Goal: Task Accomplishment & Management: Use online tool/utility

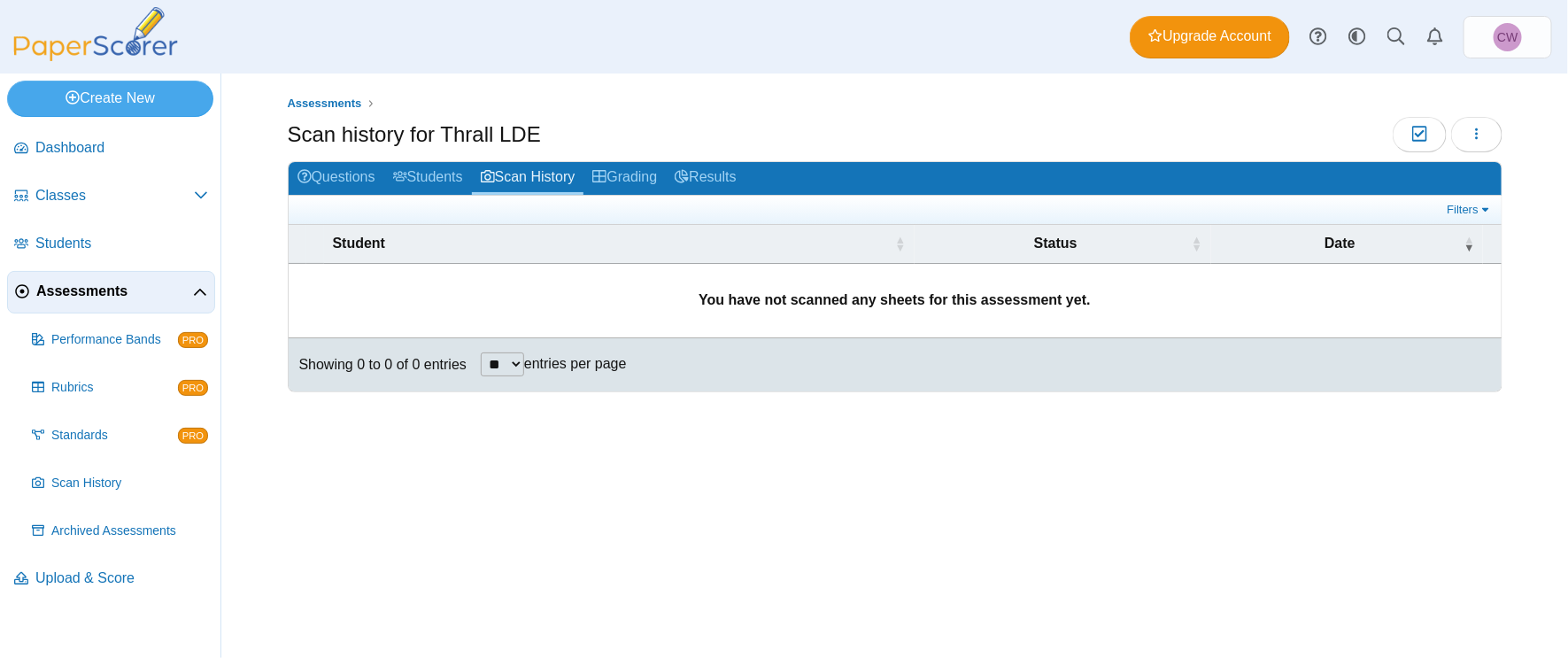
click at [111, 286] on span "Assessments" at bounding box center [114, 291] width 157 height 19
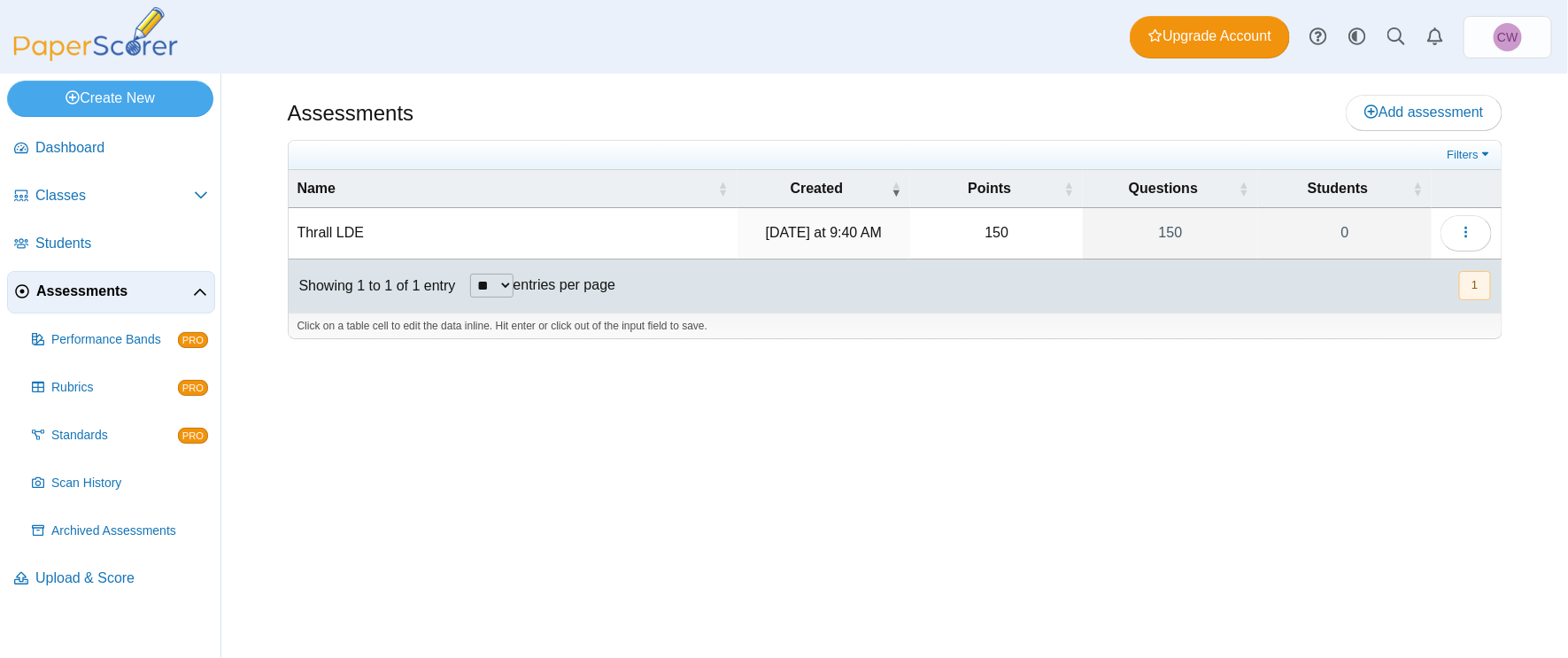
click at [496, 222] on td "Thrall LDE" at bounding box center [513, 233] width 449 height 50
click at [649, 366] on div "Assessments Add assessment 150" at bounding box center [895, 365] width 1329 height 585
click at [1464, 225] on icon "button" at bounding box center [1466, 232] width 14 height 14
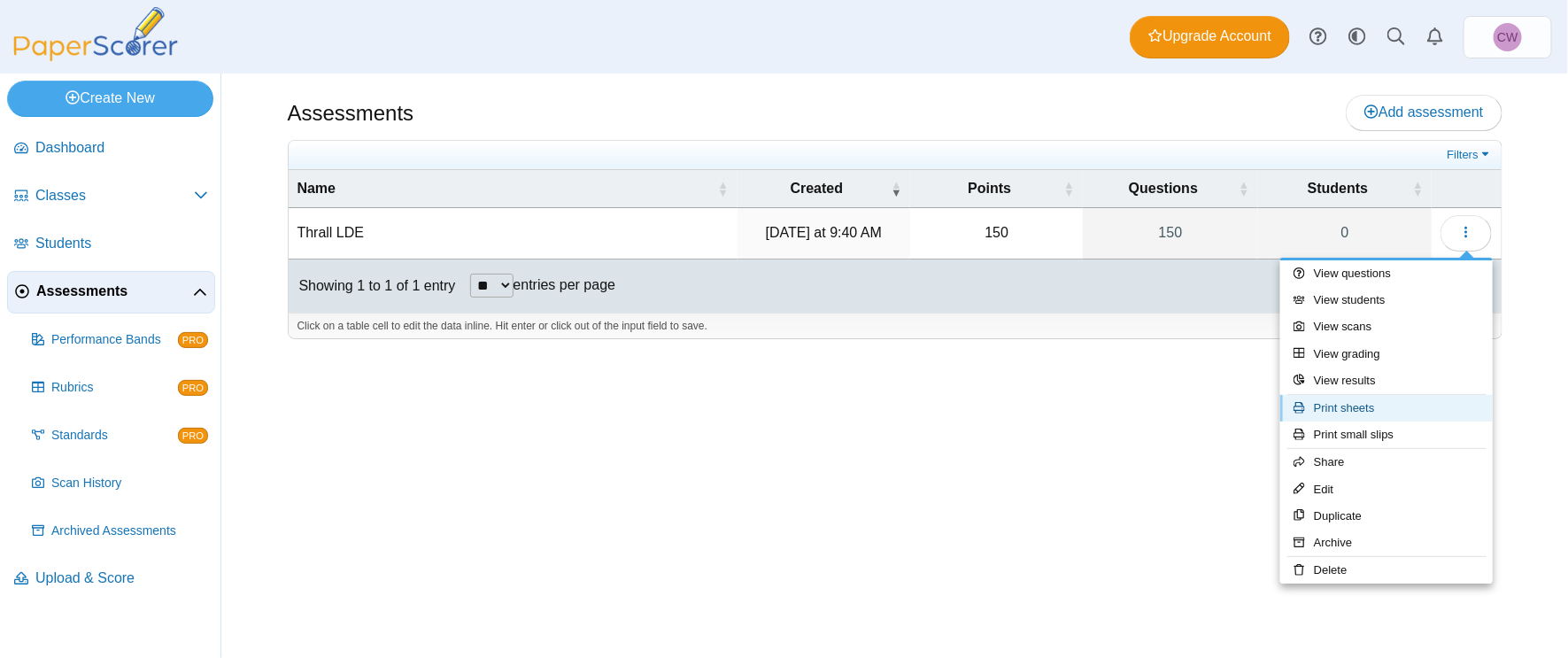
click at [1392, 409] on link "Print sheets" at bounding box center [1386, 409] width 213 height 27
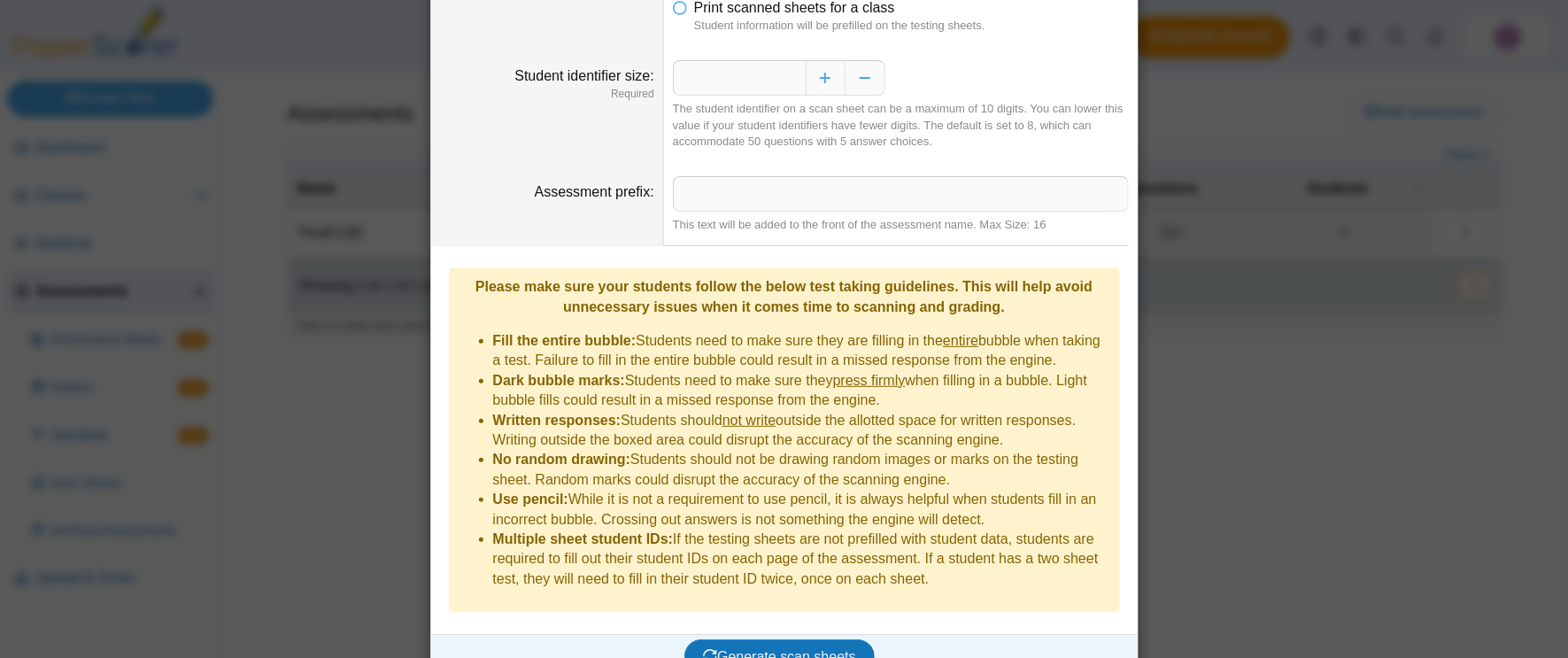
scroll to position [128, 0]
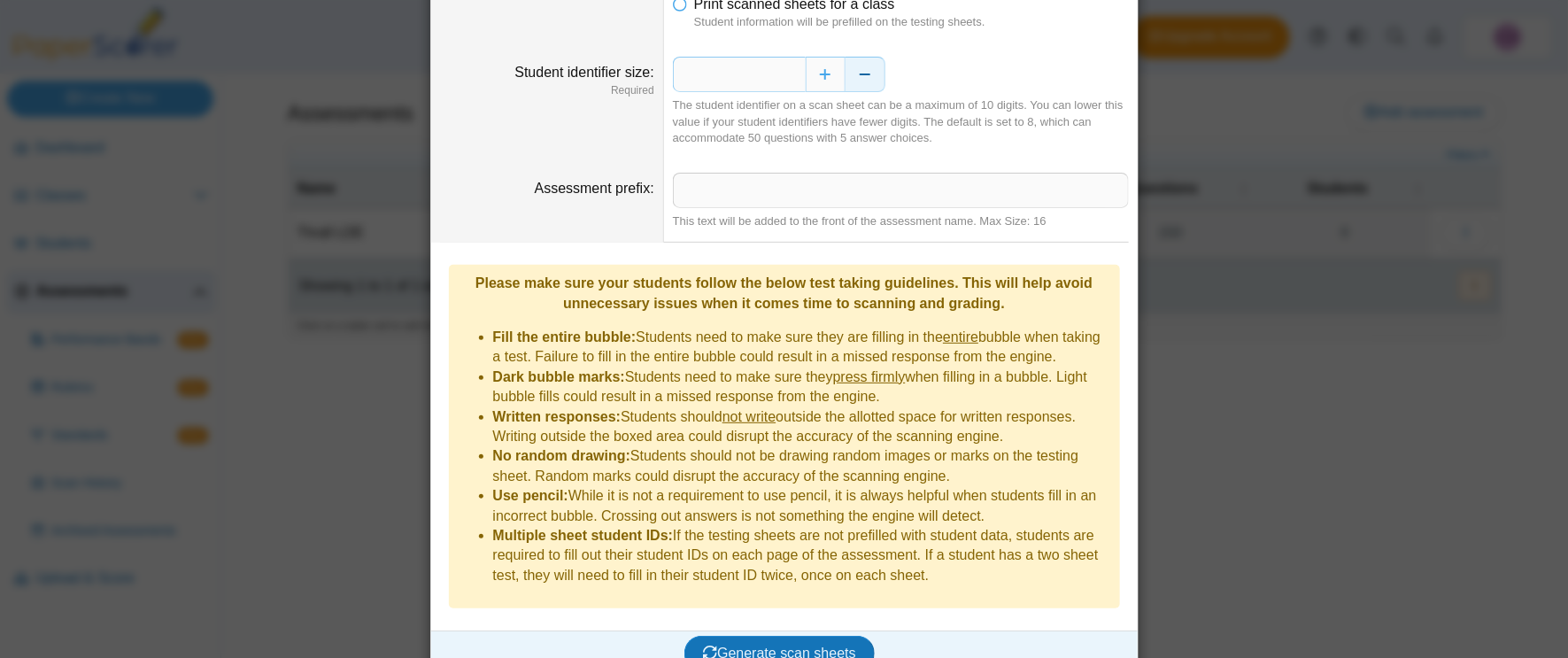
click at [880, 81] on button "Decrease" at bounding box center [866, 74] width 40 height 35
click at [873, 78] on button "Decrease" at bounding box center [866, 74] width 40 height 35
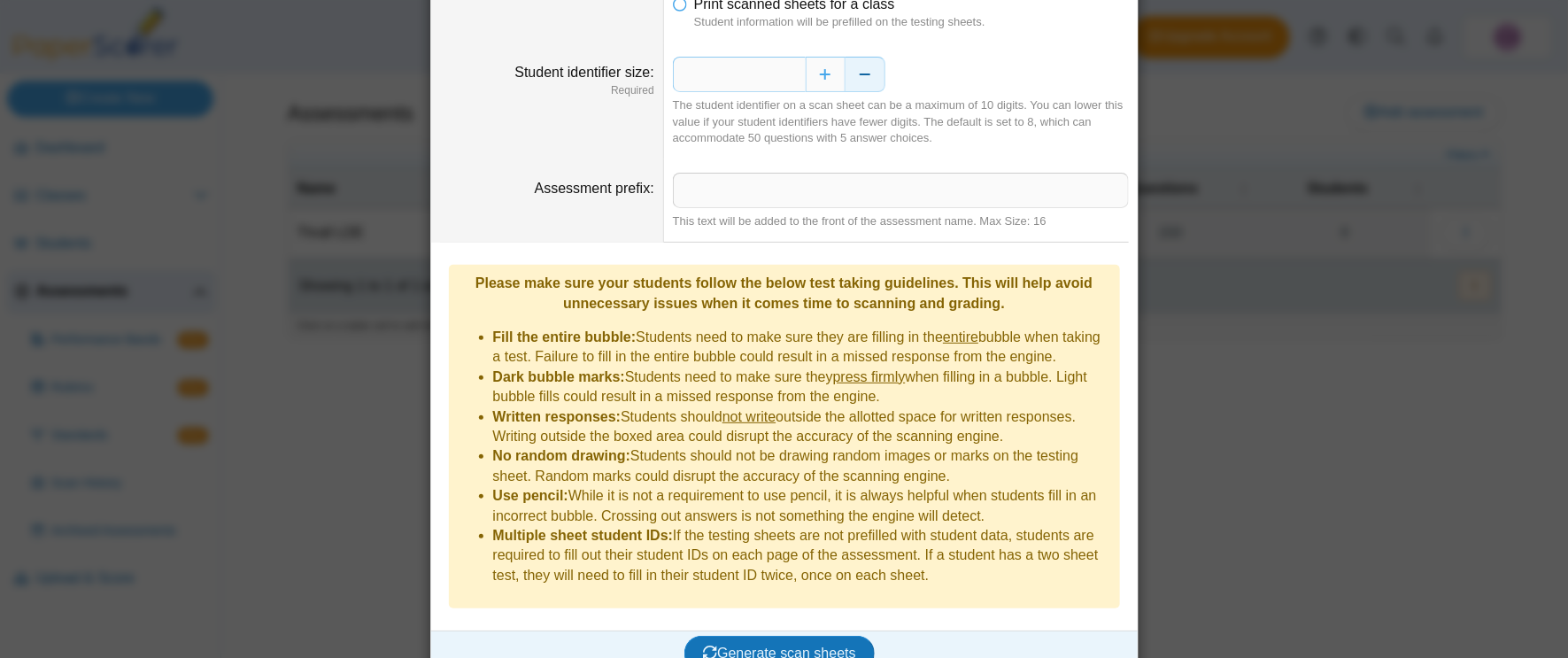
click at [873, 78] on button "Decrease" at bounding box center [866, 74] width 40 height 35
click at [834, 646] on span "Generate scan sheets" at bounding box center [779, 653] width 153 height 15
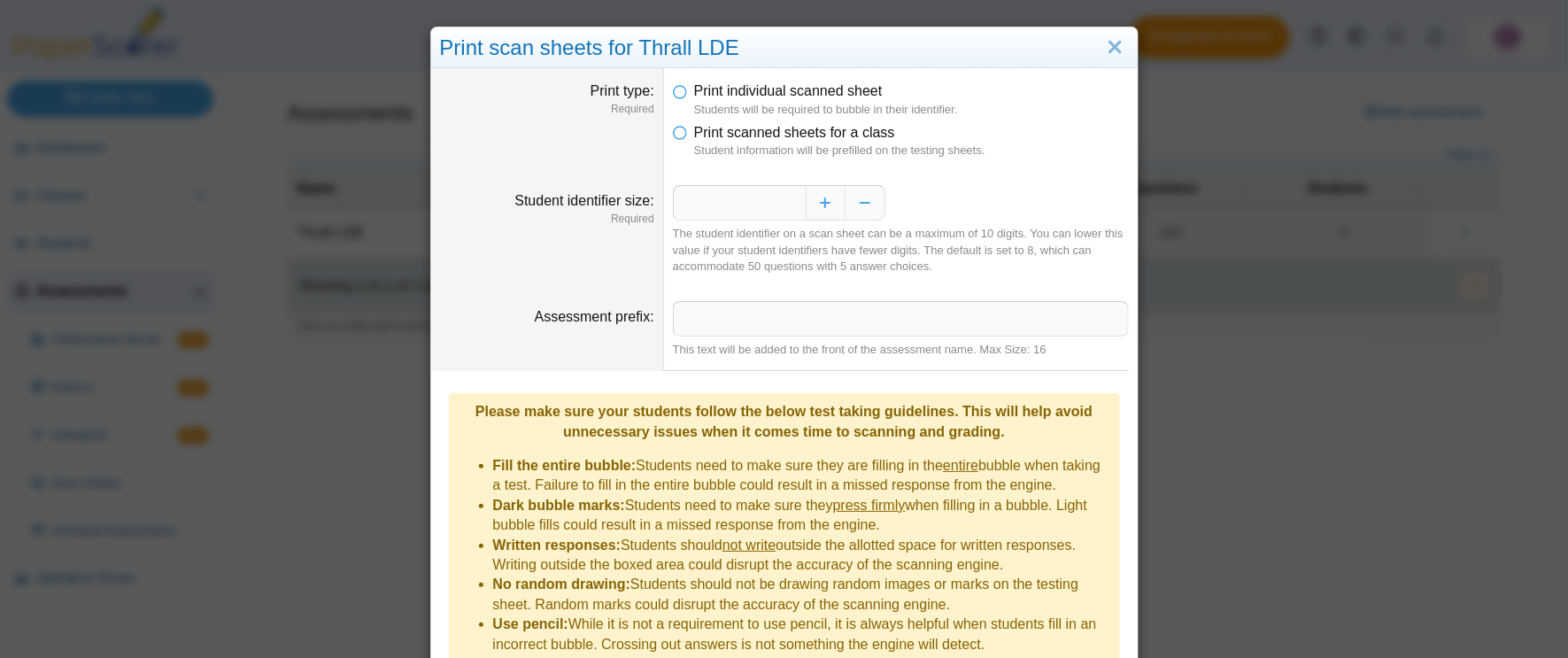
scroll to position [271, 0]
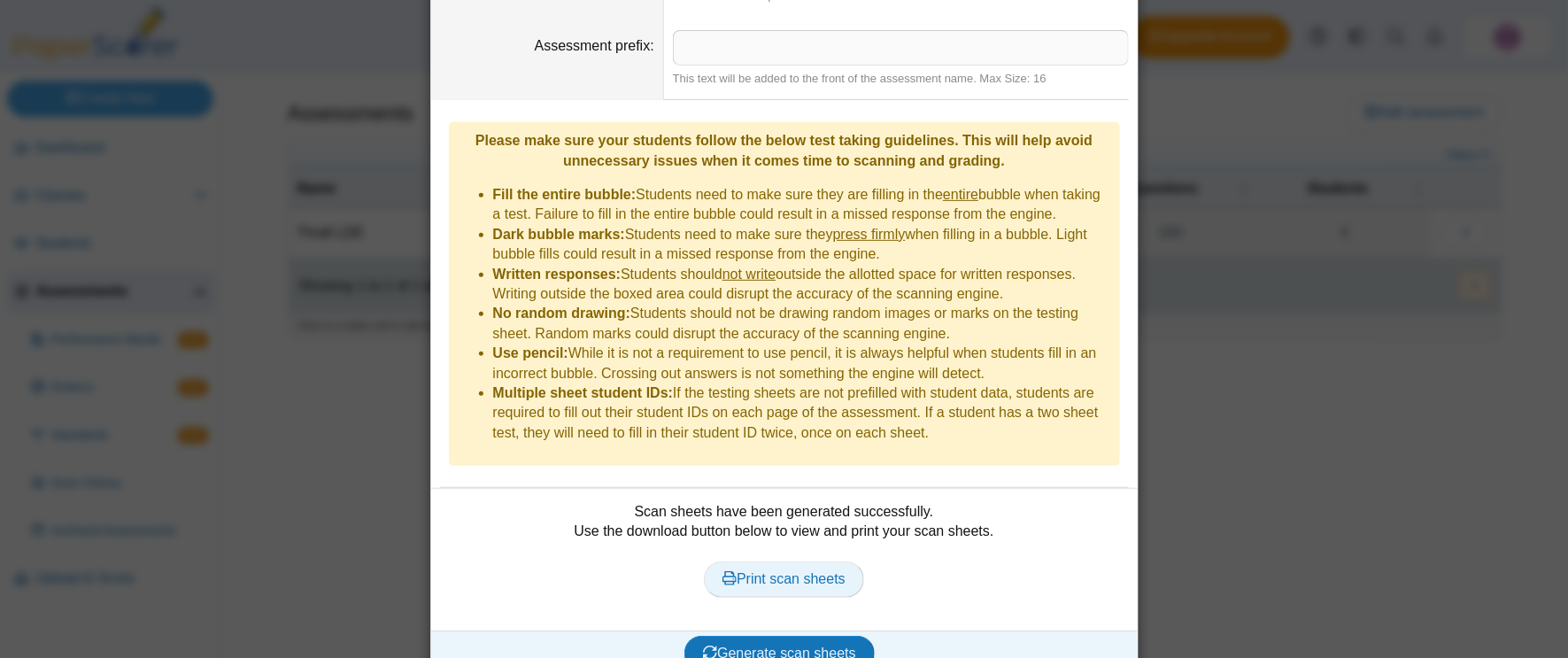
click at [838, 571] on span "Print scan sheets" at bounding box center [784, 579] width 124 height 15
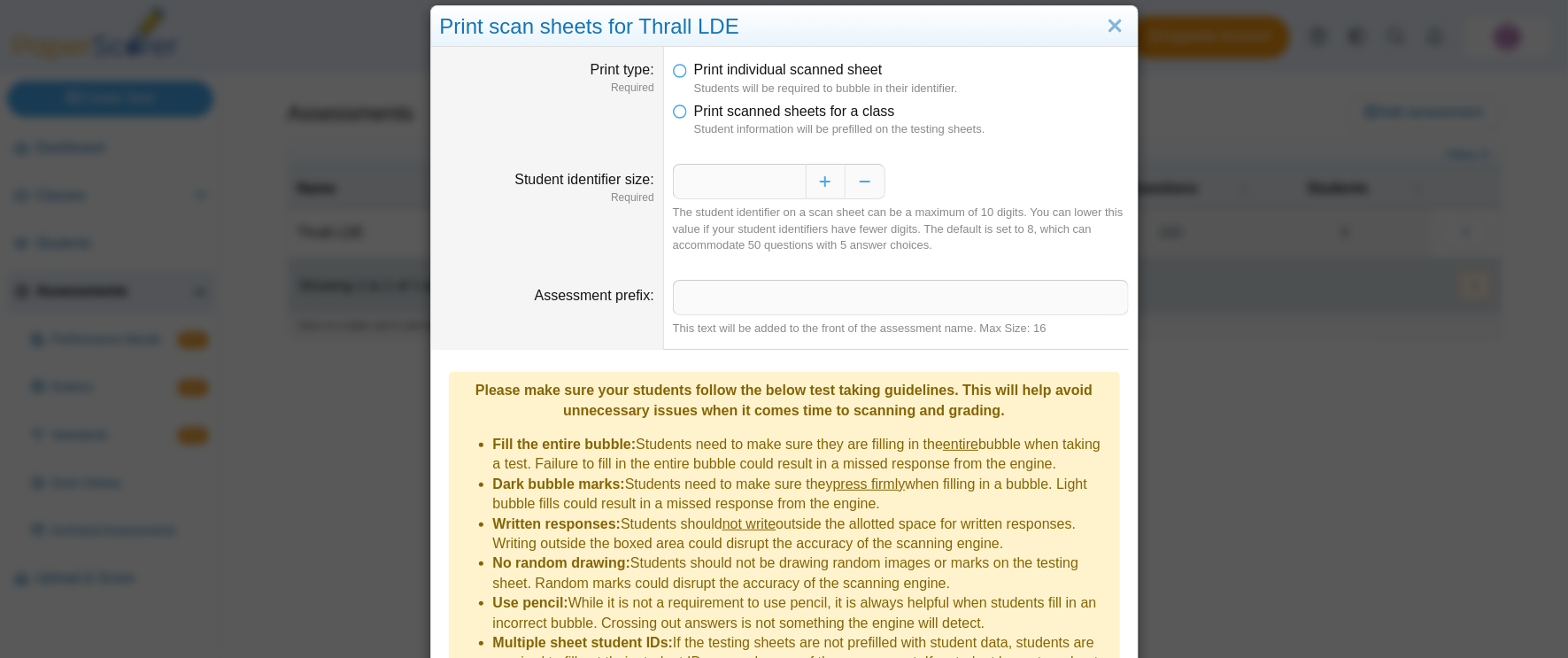
scroll to position [0, 0]
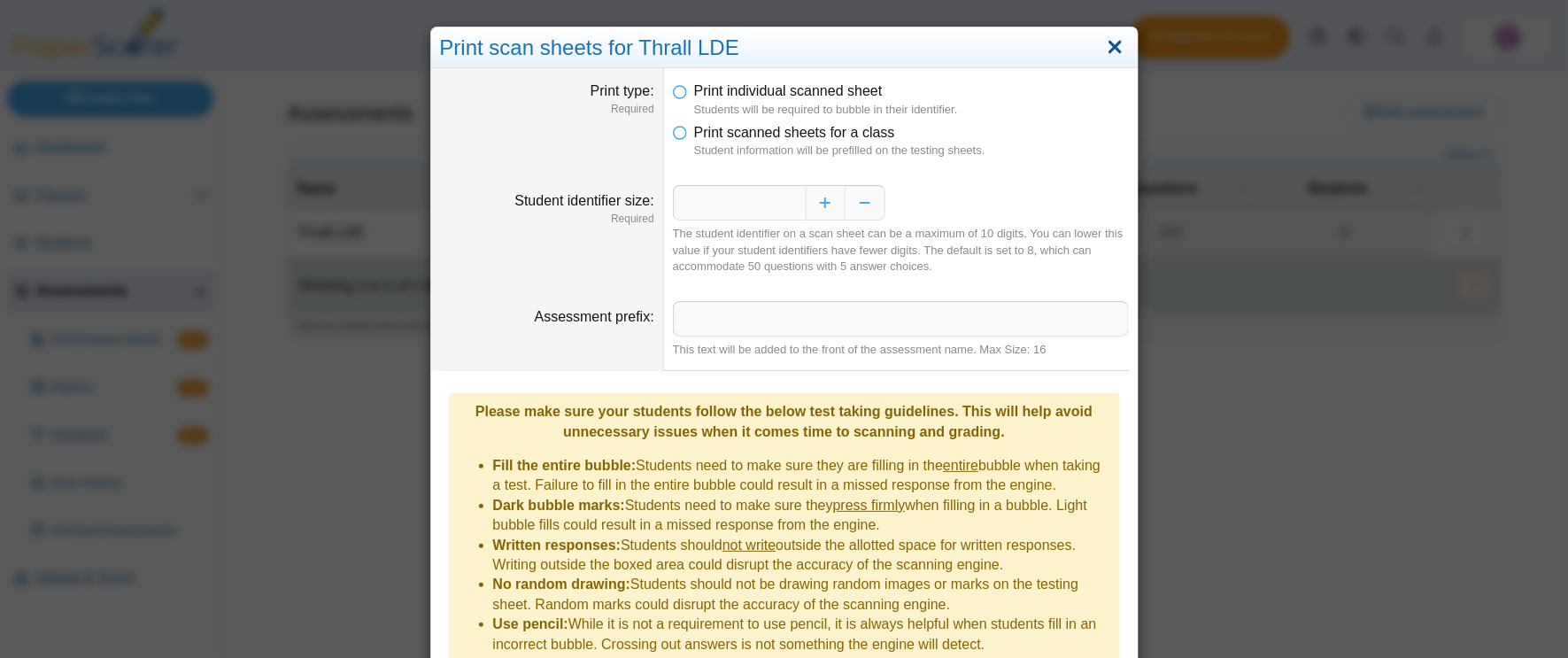
click at [1115, 46] on link "Close" at bounding box center [1115, 48] width 28 height 30
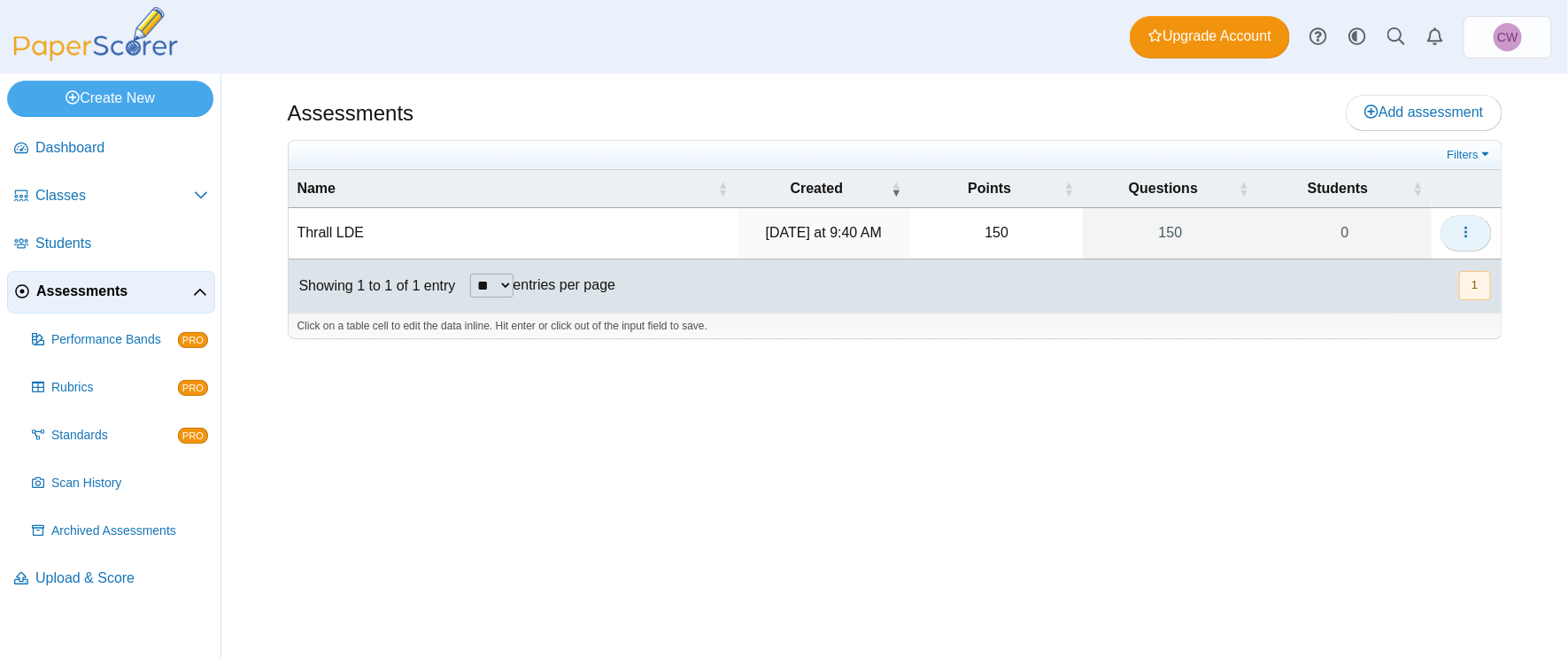
click at [1463, 229] on icon "button" at bounding box center [1466, 232] width 14 height 14
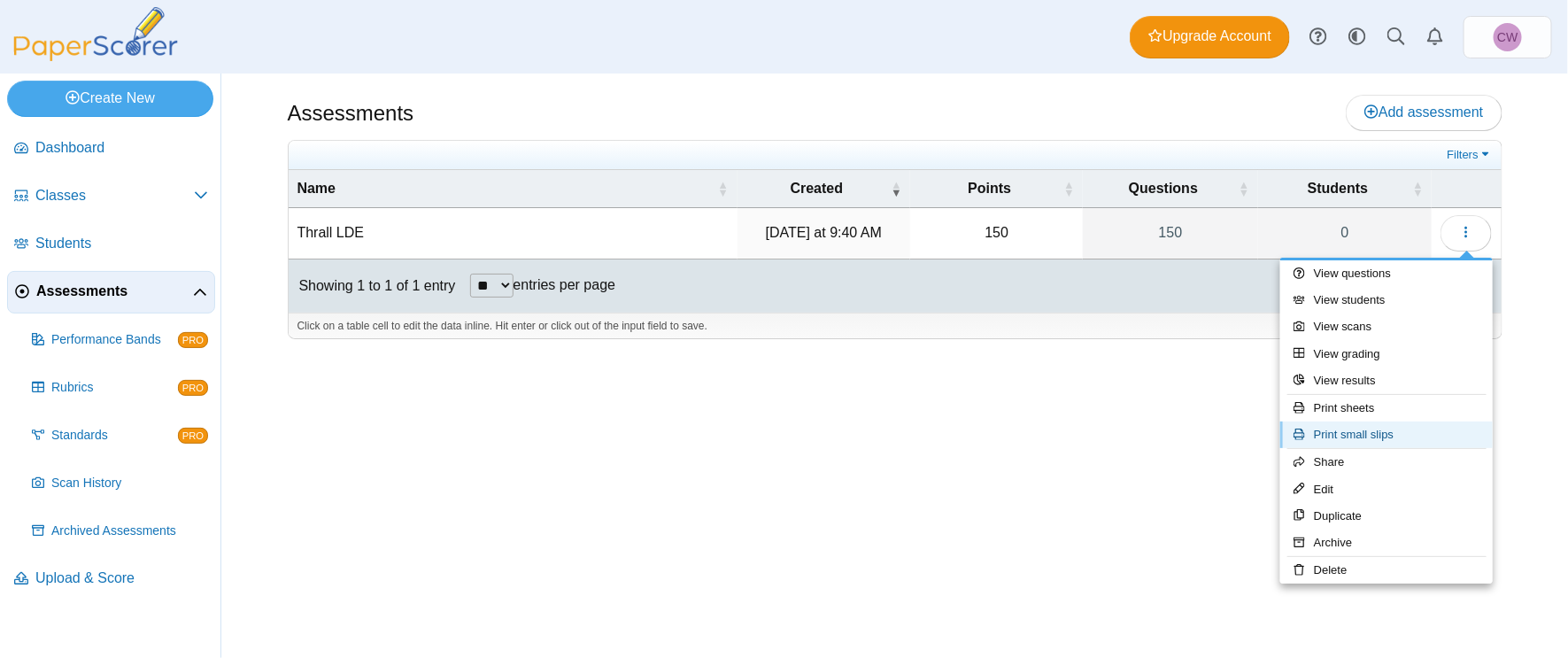
click at [1441, 431] on link "Print small slips" at bounding box center [1386, 435] width 213 height 27
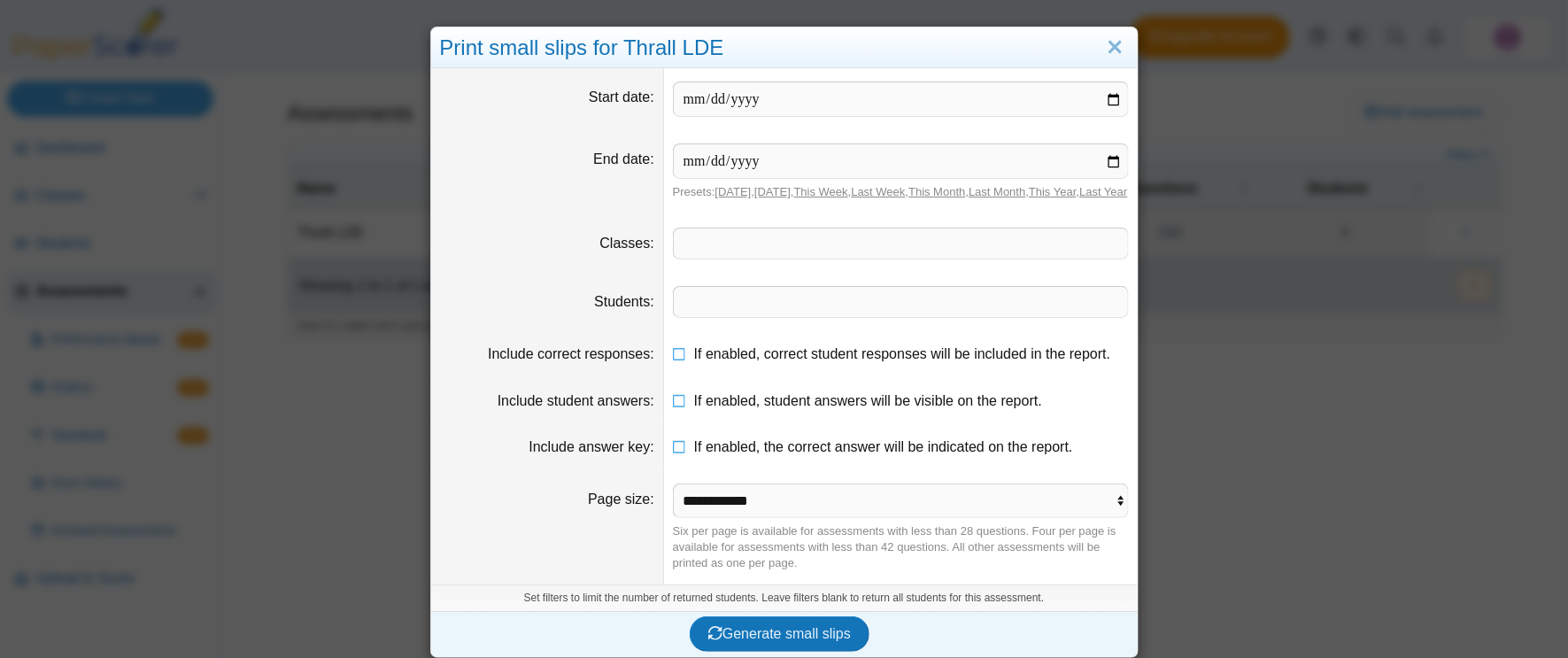
scroll to position [24, 0]
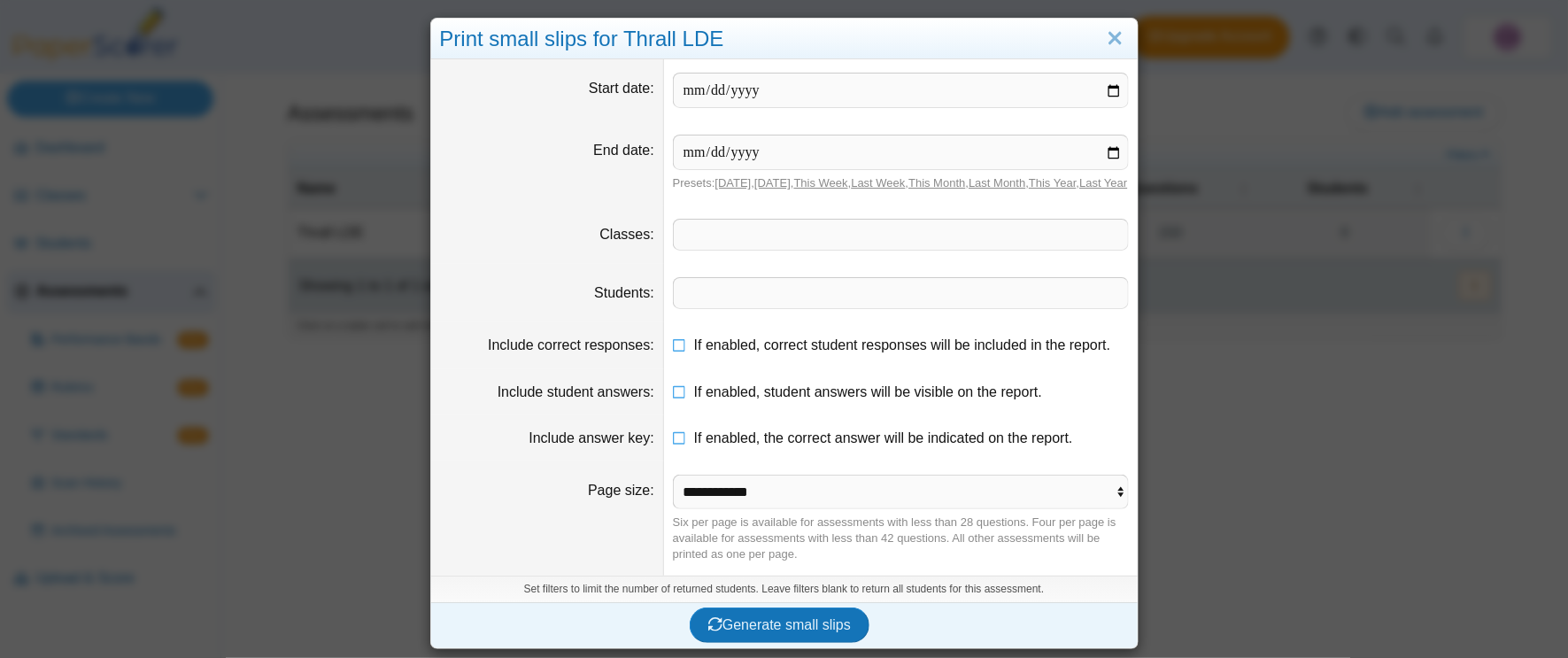
click at [733, 176] on link "[DATE]" at bounding box center [734, 183] width 36 height 13
click at [763, 72] on input "date" at bounding box center [901, 89] width 456 height 35
click at [1112, 72] on input "date" at bounding box center [901, 89] width 456 height 35
type input "**********"
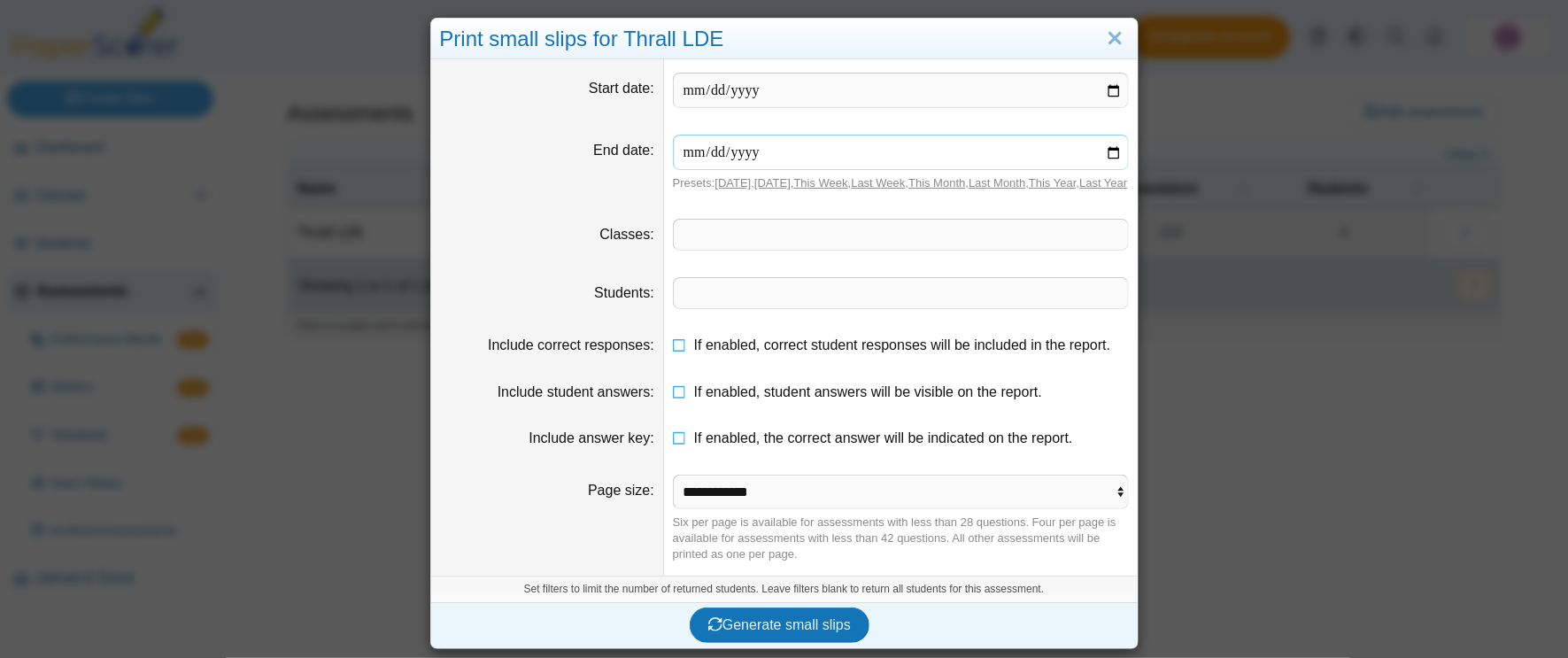
click at [1110, 140] on input "date" at bounding box center [901, 152] width 456 height 35
type input "**********"
click at [956, 214] on dd "​" at bounding box center [901, 234] width 473 height 58
click at [798, 503] on select "**********" at bounding box center [901, 491] width 456 height 33
click at [673, 474] on select "**********" at bounding box center [901, 491] width 456 height 33
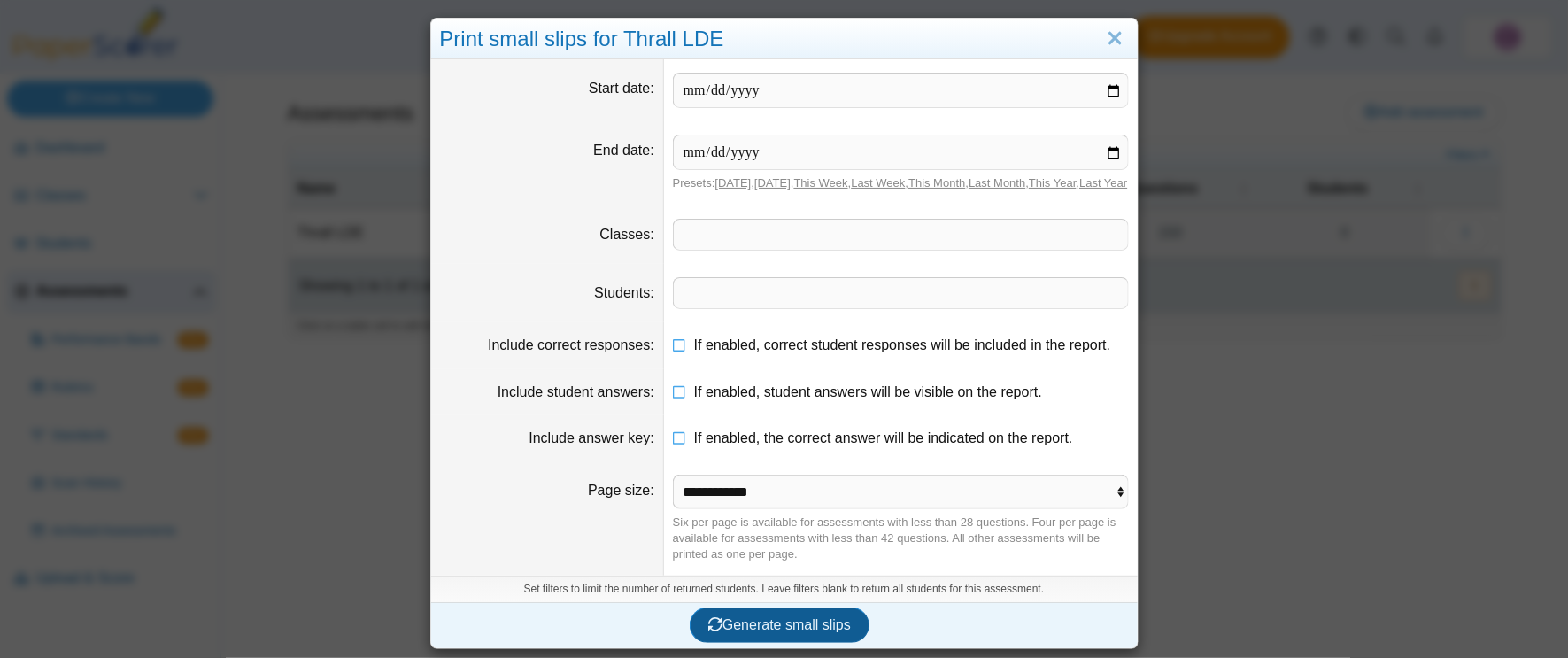
click at [784, 614] on button "Generate small slips" at bounding box center [779, 625] width 180 height 35
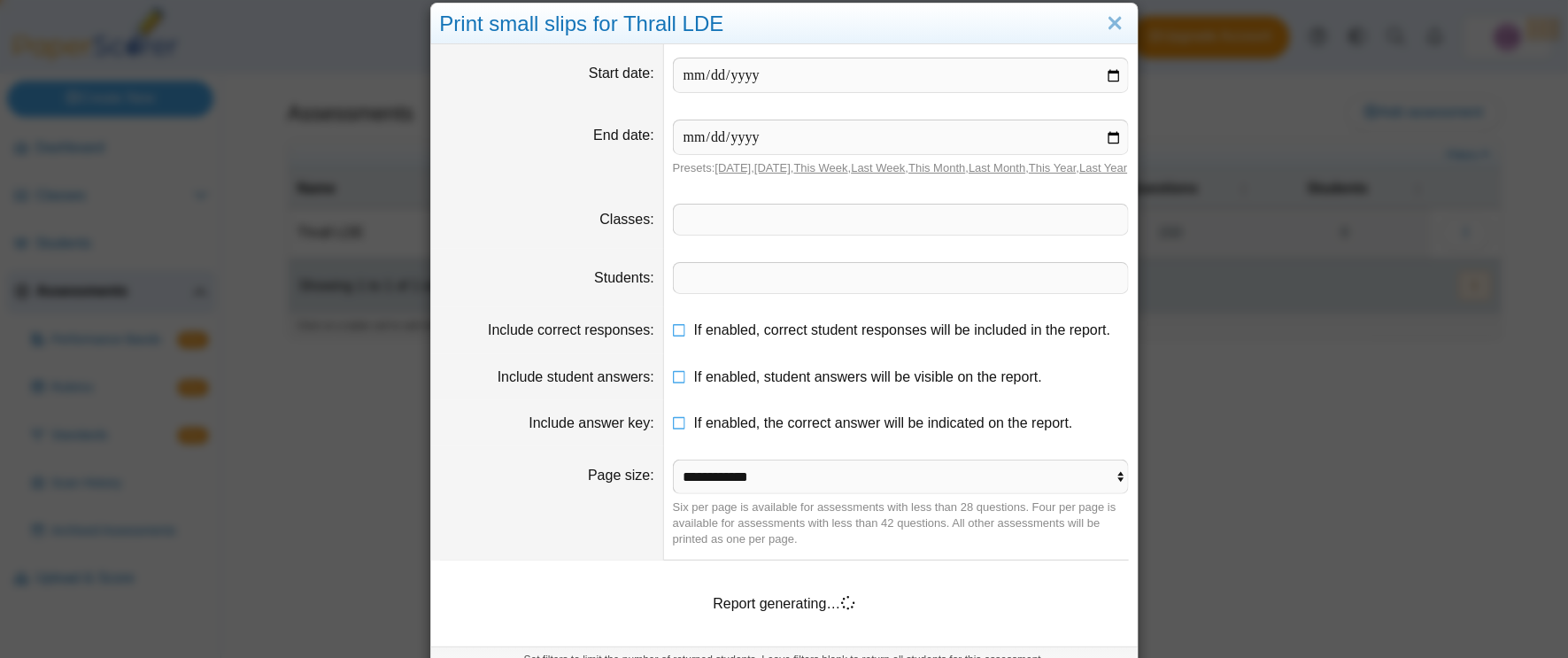
scroll to position [110, 0]
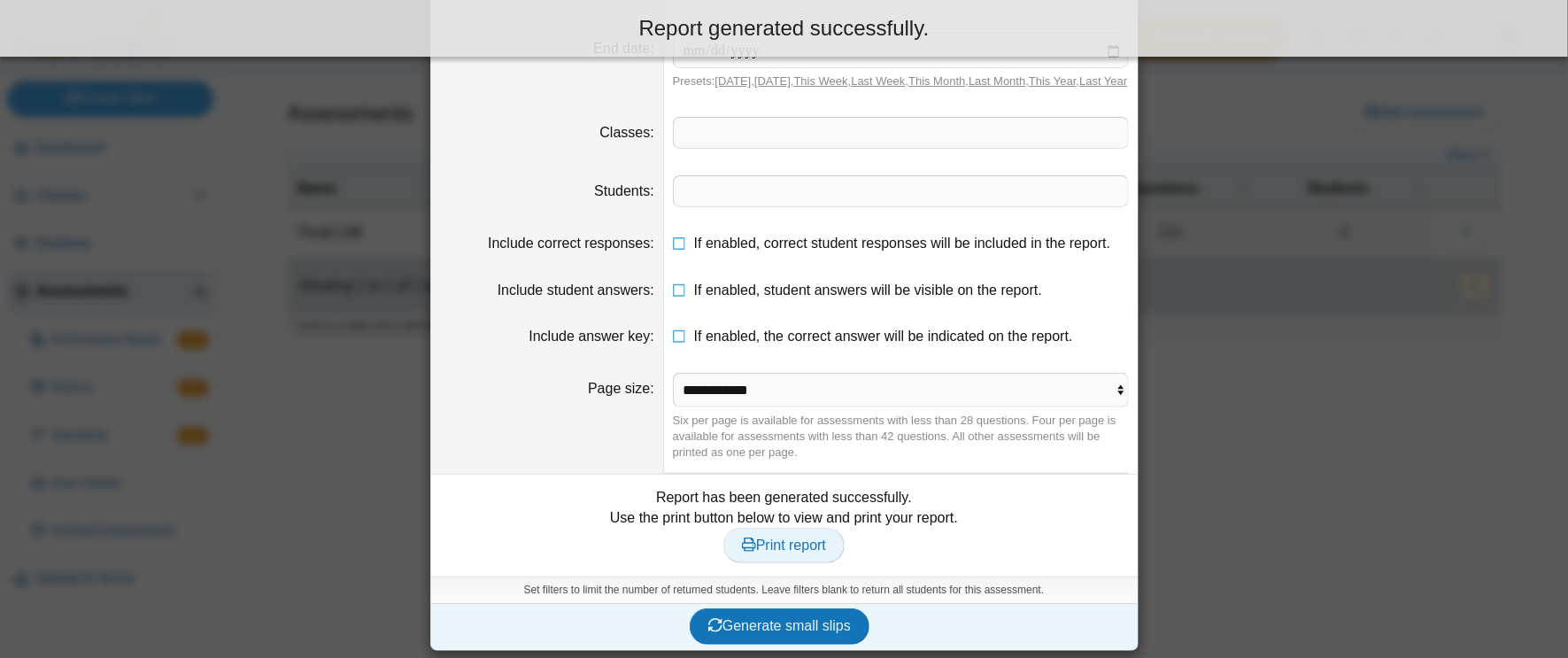
click at [787, 552] on span "Print report" at bounding box center [784, 546] width 85 height 15
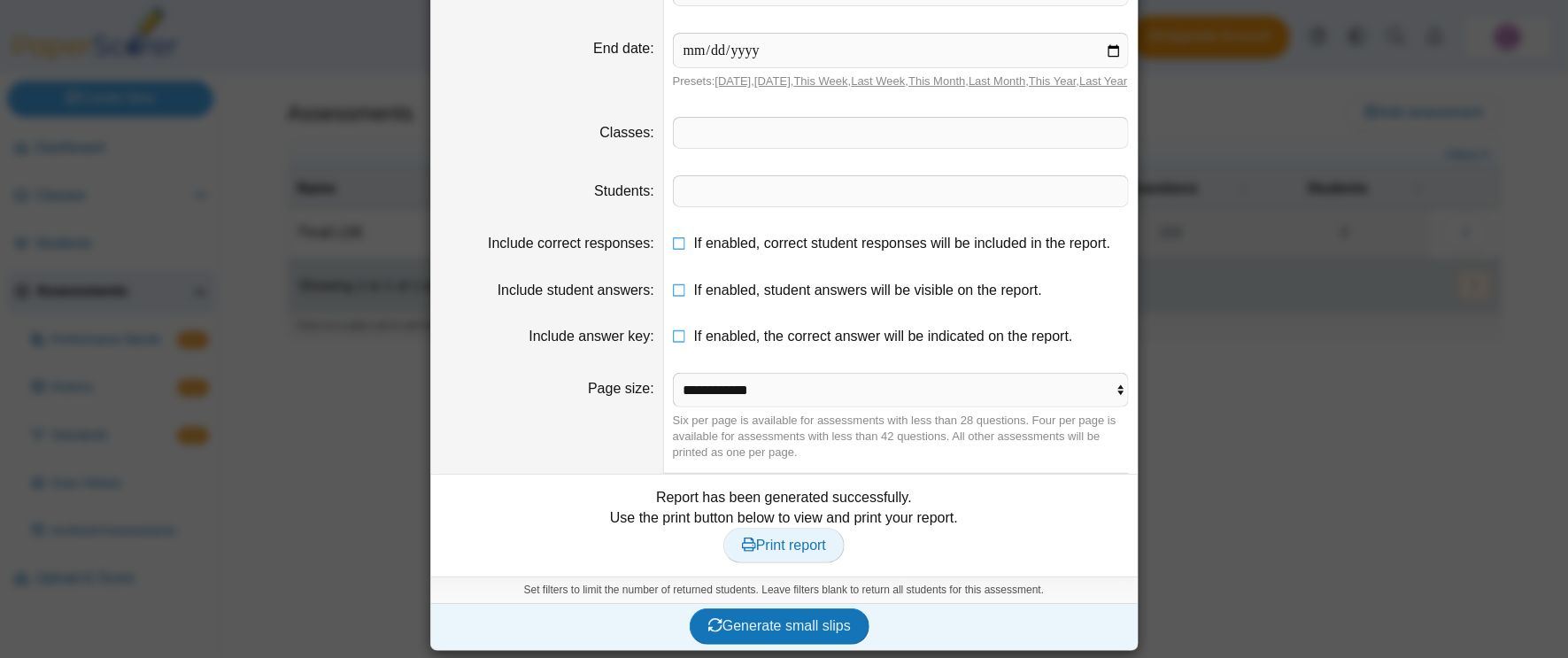
scroll to position [0, 0]
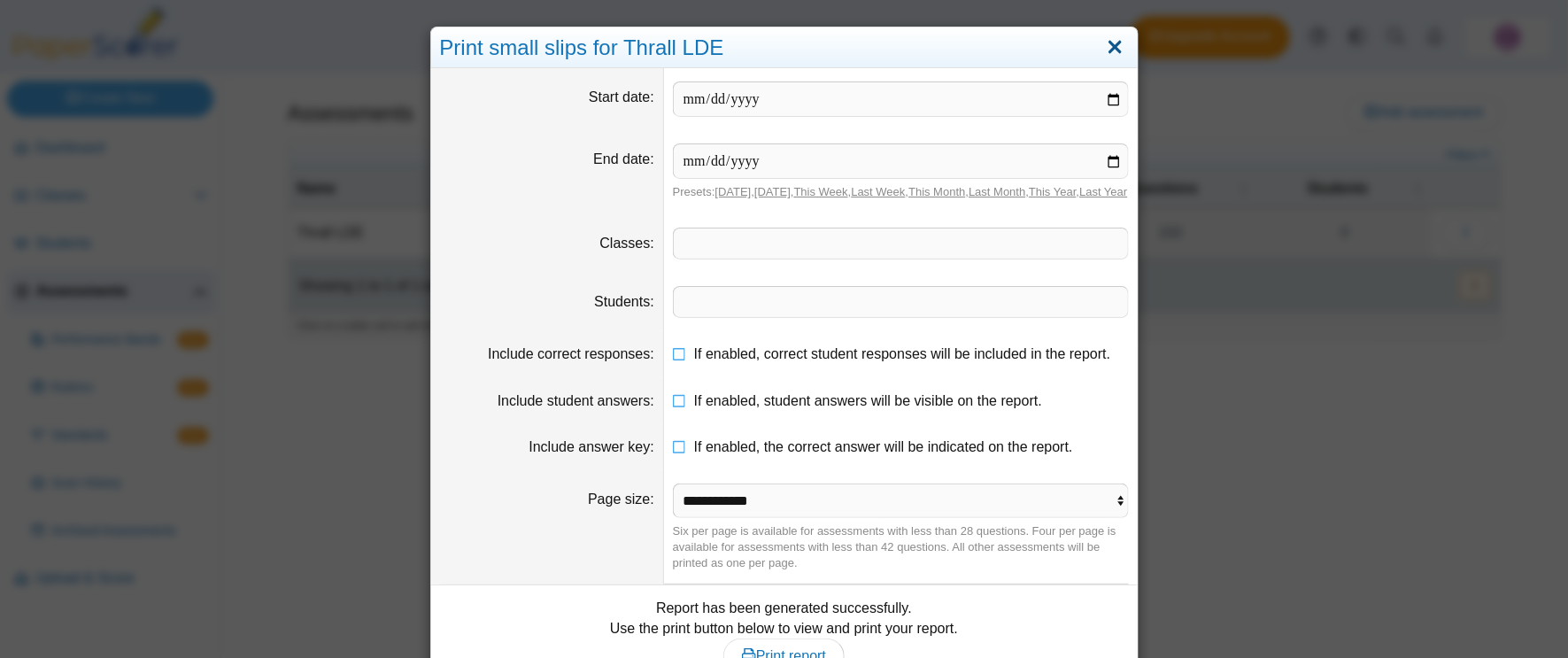
click at [1119, 47] on link "Close" at bounding box center [1115, 48] width 28 height 30
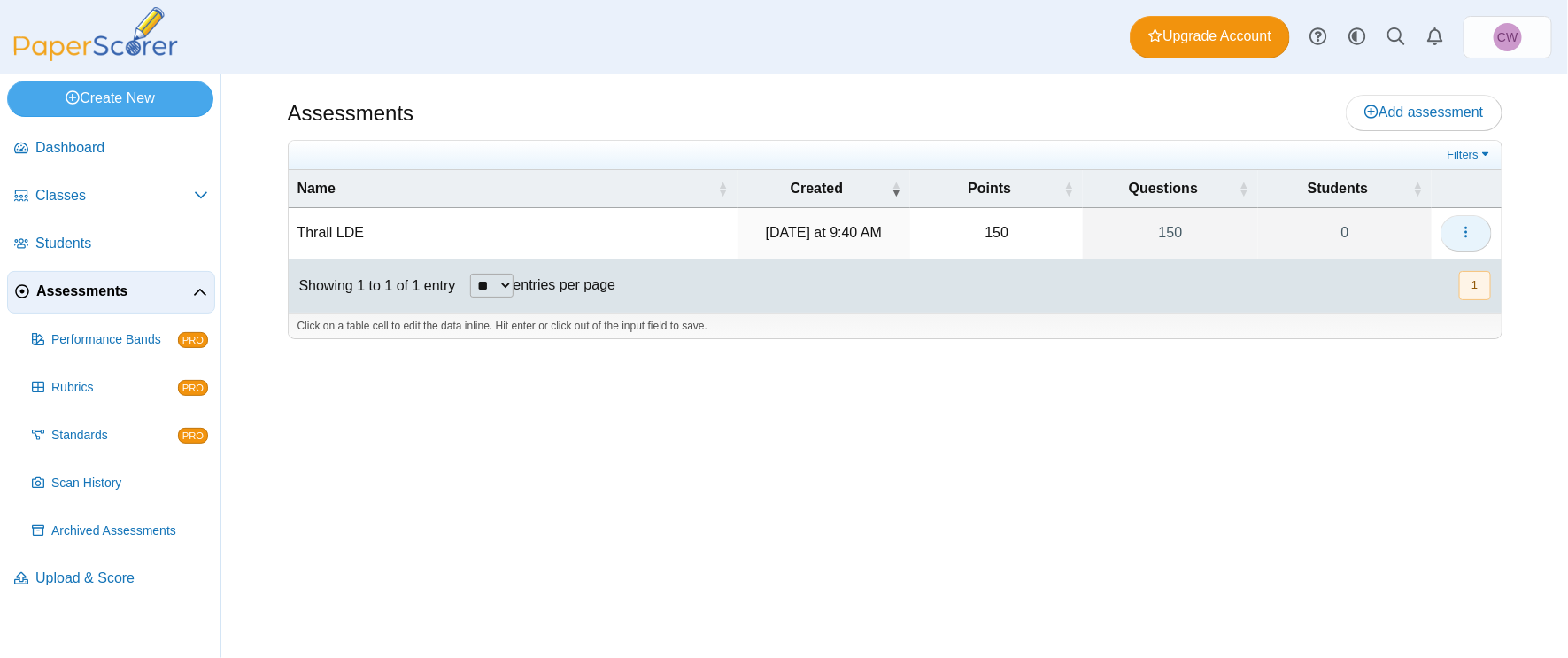
click at [1459, 244] on button "button" at bounding box center [1466, 232] width 51 height 35
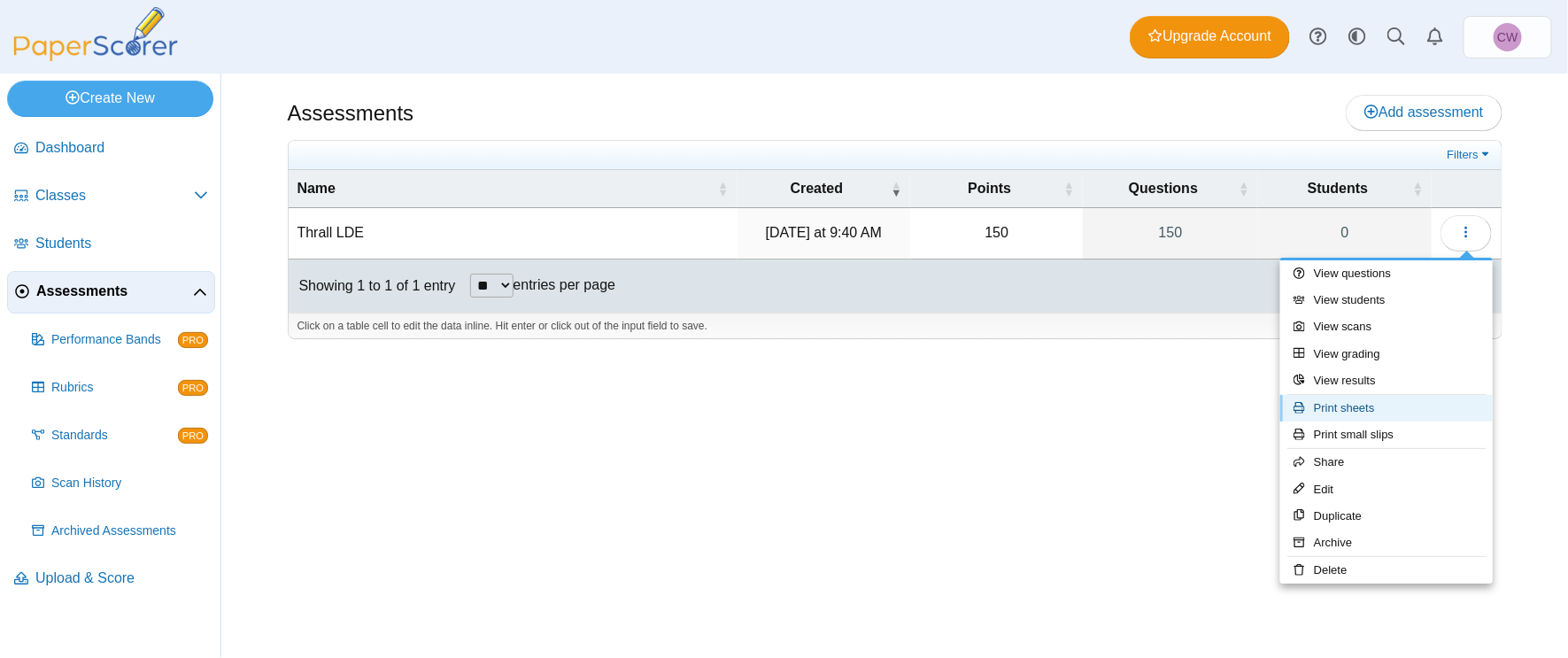
click at [1408, 419] on link "Print sheets" at bounding box center [1386, 409] width 213 height 27
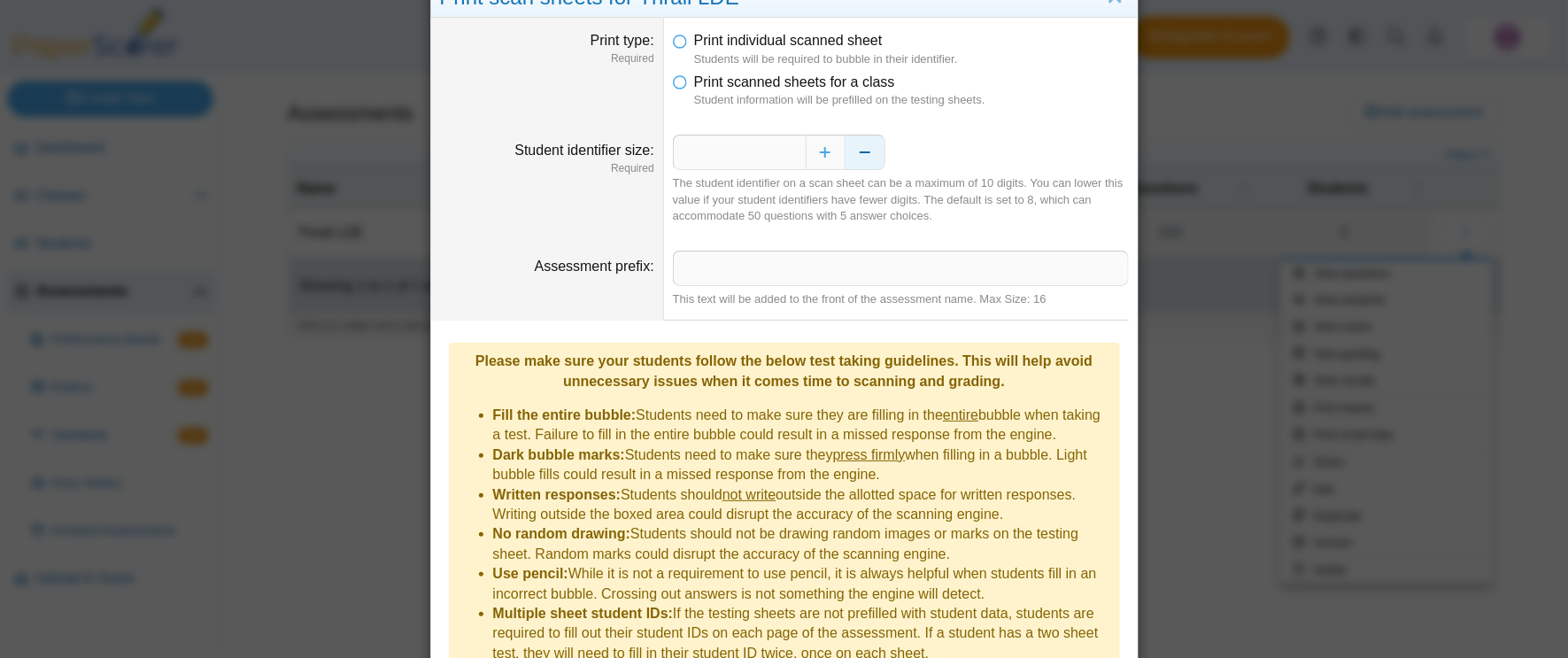
scroll to position [51, 0]
click at [864, 163] on button "Decrease" at bounding box center [866, 151] width 40 height 35
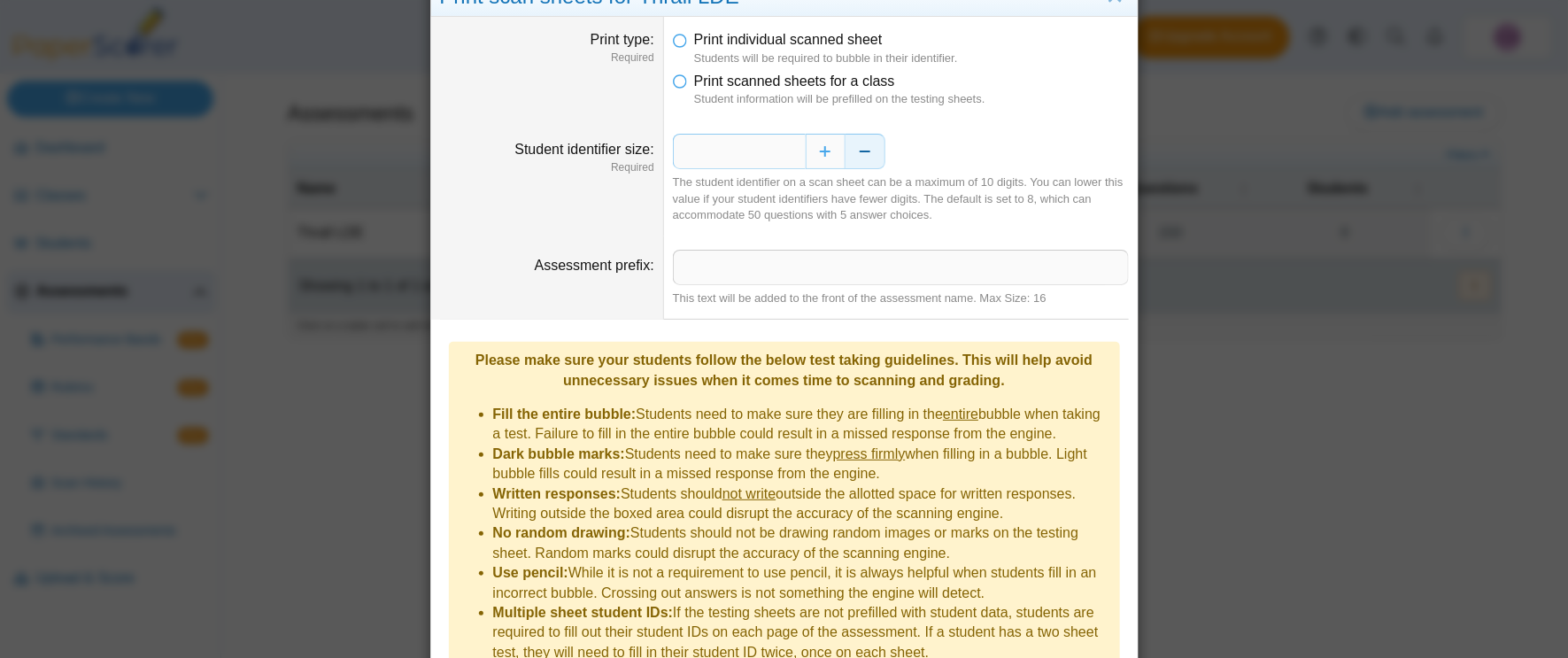
click at [864, 163] on button "Decrease" at bounding box center [866, 151] width 40 height 35
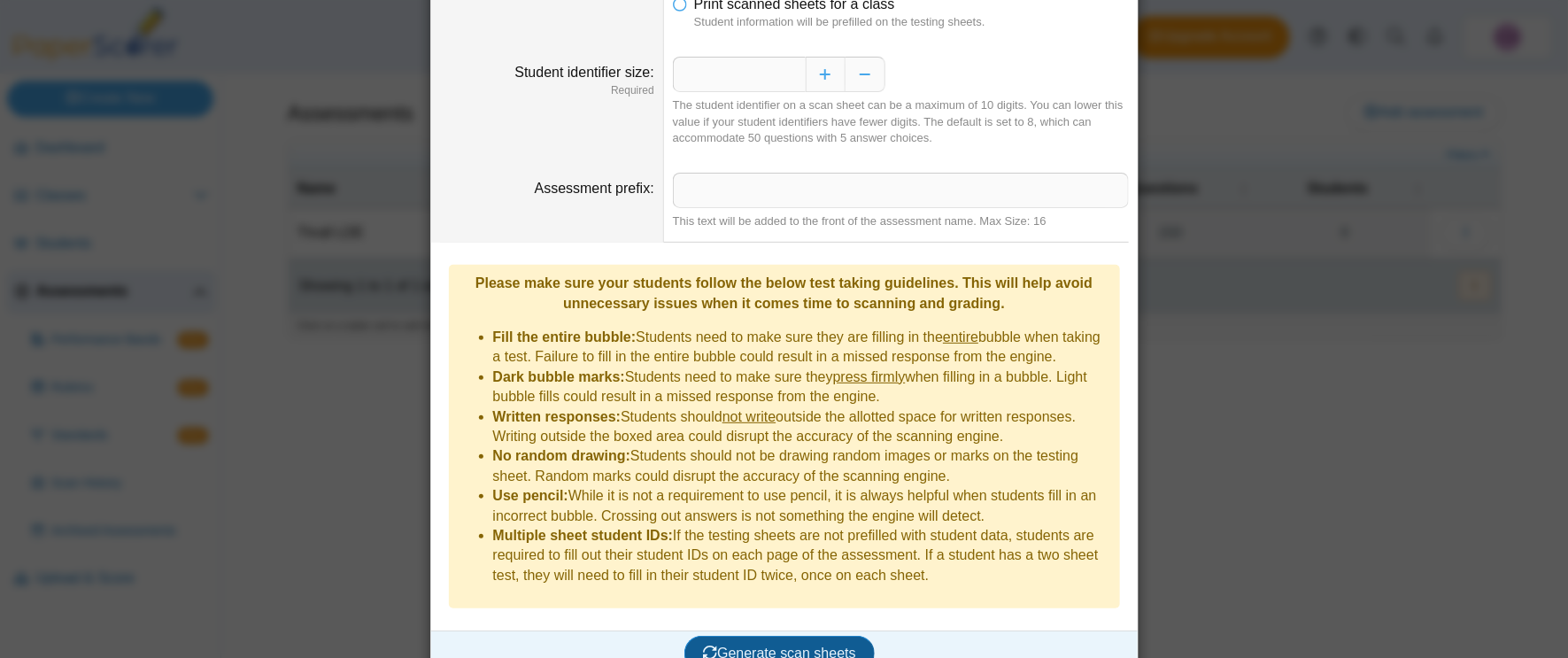
click at [785, 646] on span "Generate scan sheets" at bounding box center [779, 653] width 153 height 15
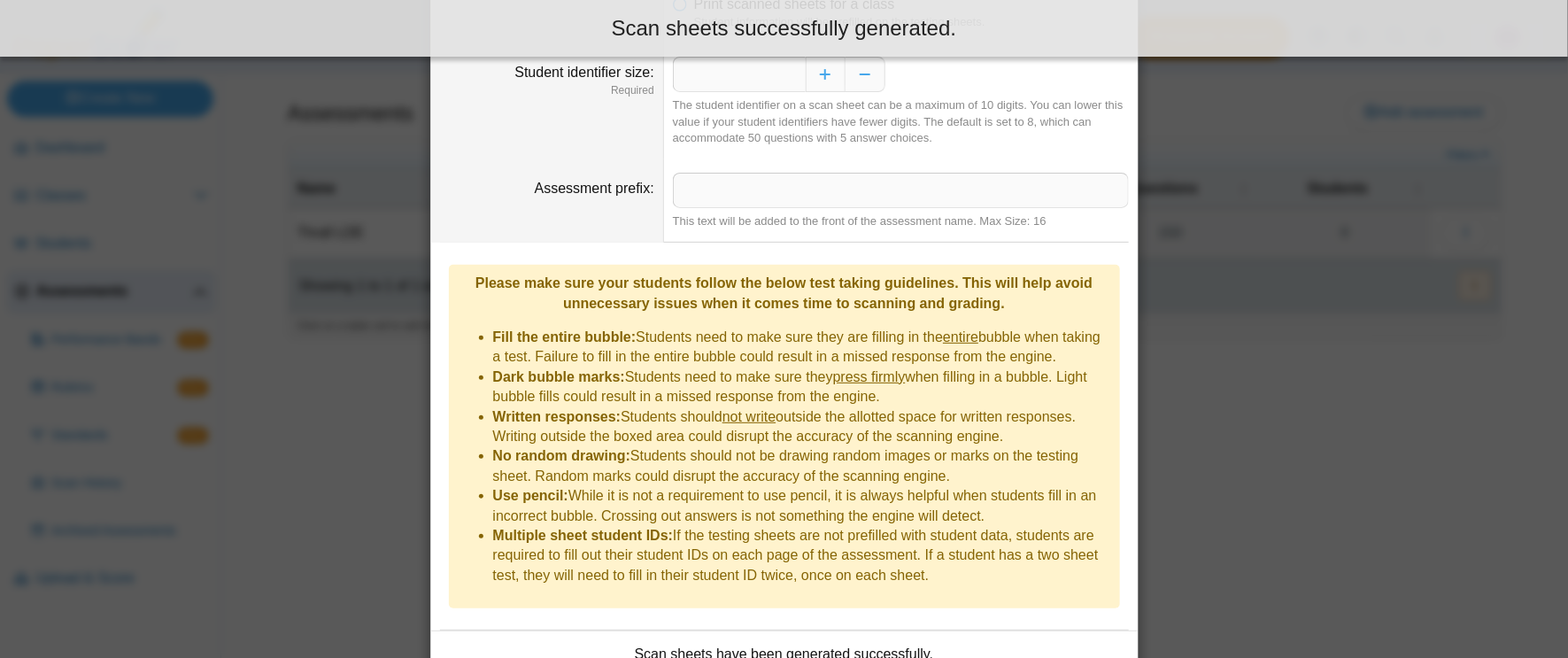
scroll to position [271, 0]
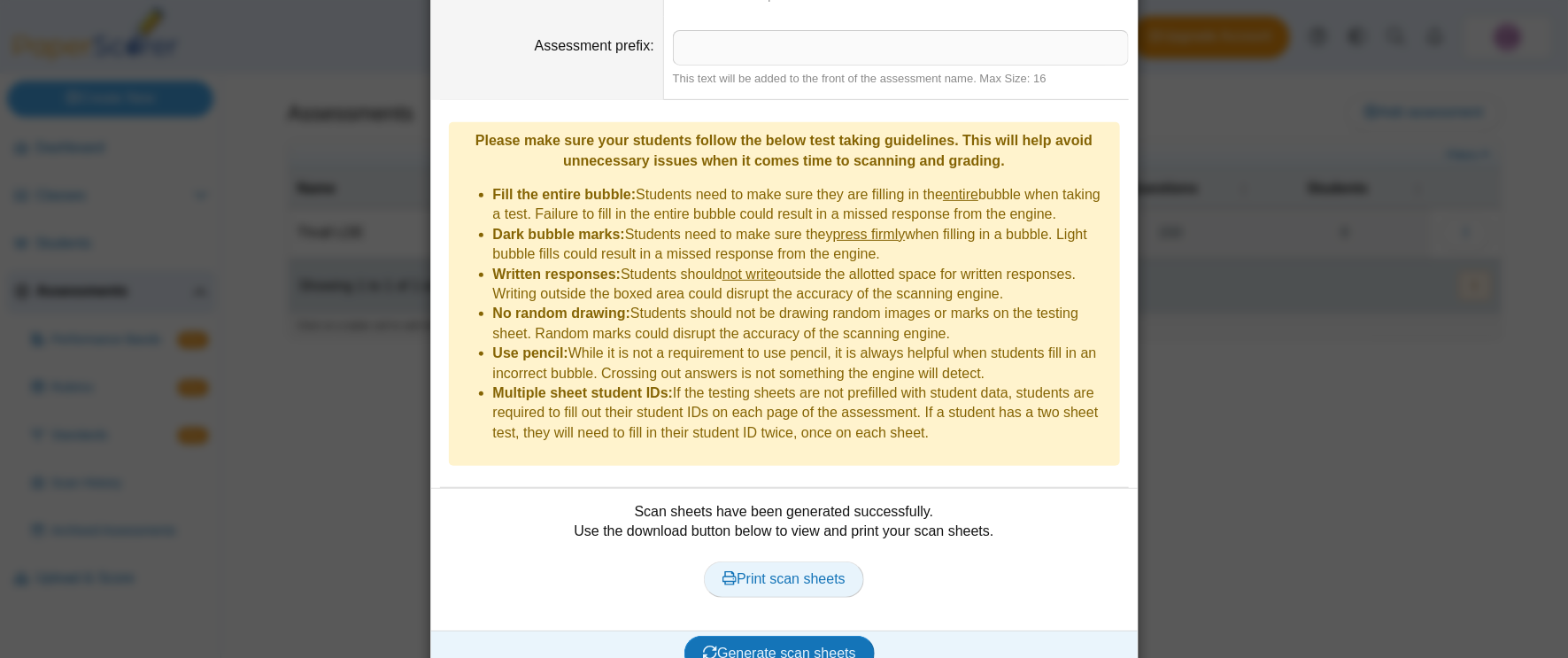
click at [798, 571] on span "Print scan sheets" at bounding box center [784, 579] width 124 height 15
